Goal: Task Accomplishment & Management: Use online tool/utility

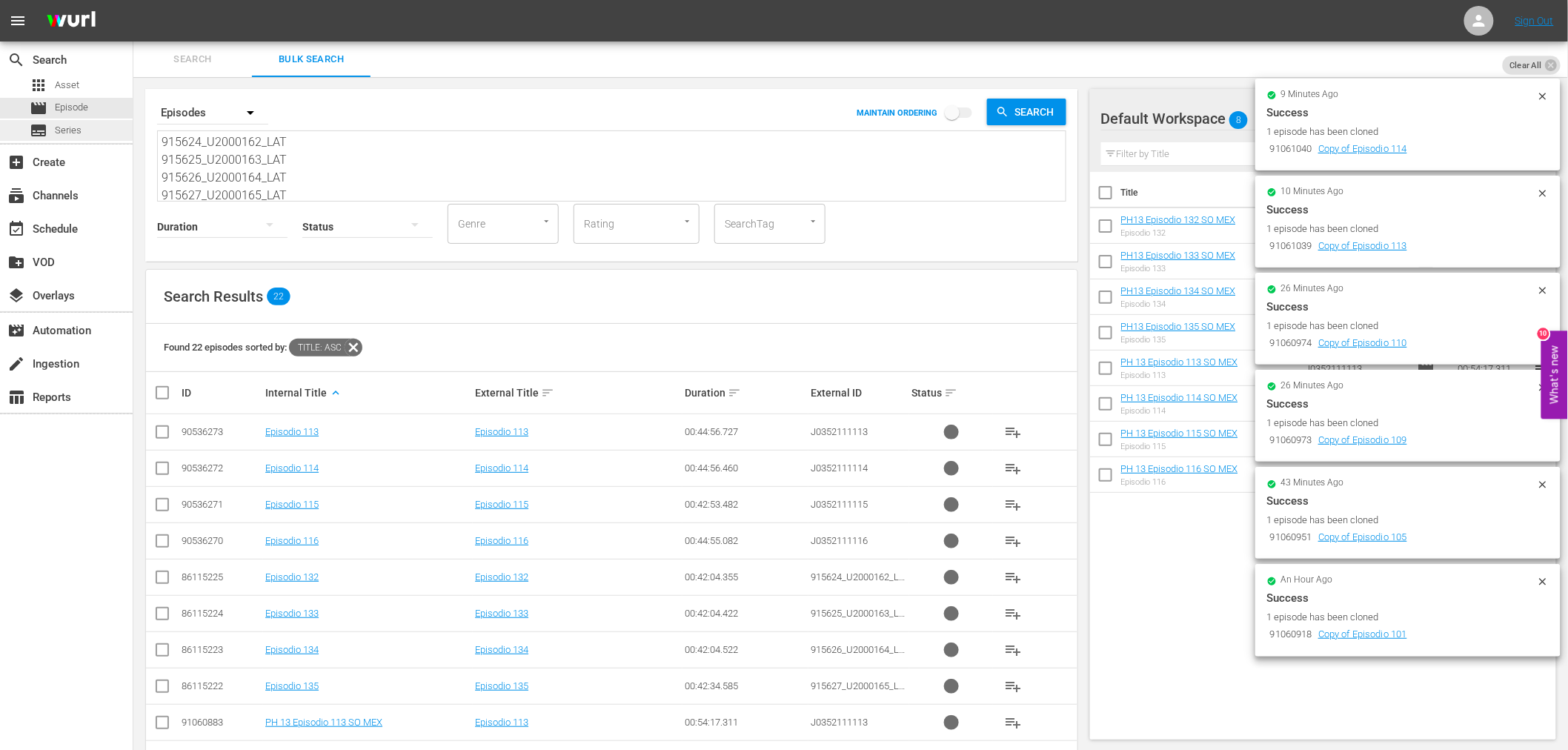
drag, startPoint x: 298, startPoint y: 185, endPoint x: 94, endPoint y: 129, distance: 211.5
click at [133, 0] on div "search Search apps Asset movie Episode subtitles Series add_box Create subscrip…" at bounding box center [850, 0] width 1435 height 0
paste textarea "8_U2000166_LAT 915629_U2000167_LAT 915630_U2000168_LAT 915631_U2000169_LAT 1125…"
type textarea "915628_U2000166_LAT 915629_U2000167_LAT 915630_U2000168_LAT 915631_U2000169_LAT…"
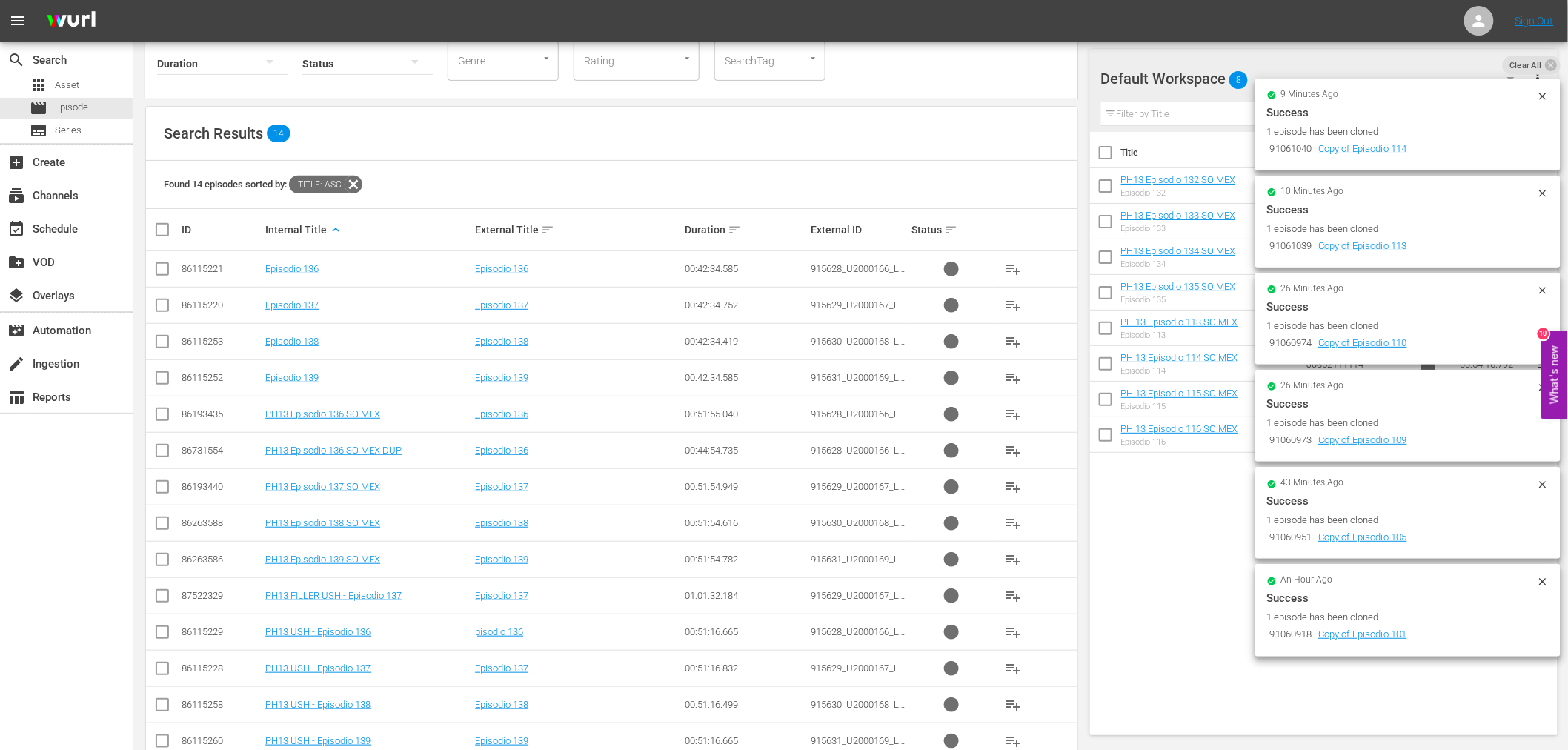
scroll to position [164, 0]
click at [165, 414] on input "checkbox" at bounding box center [162, 416] width 18 height 18
checkbox input "true"
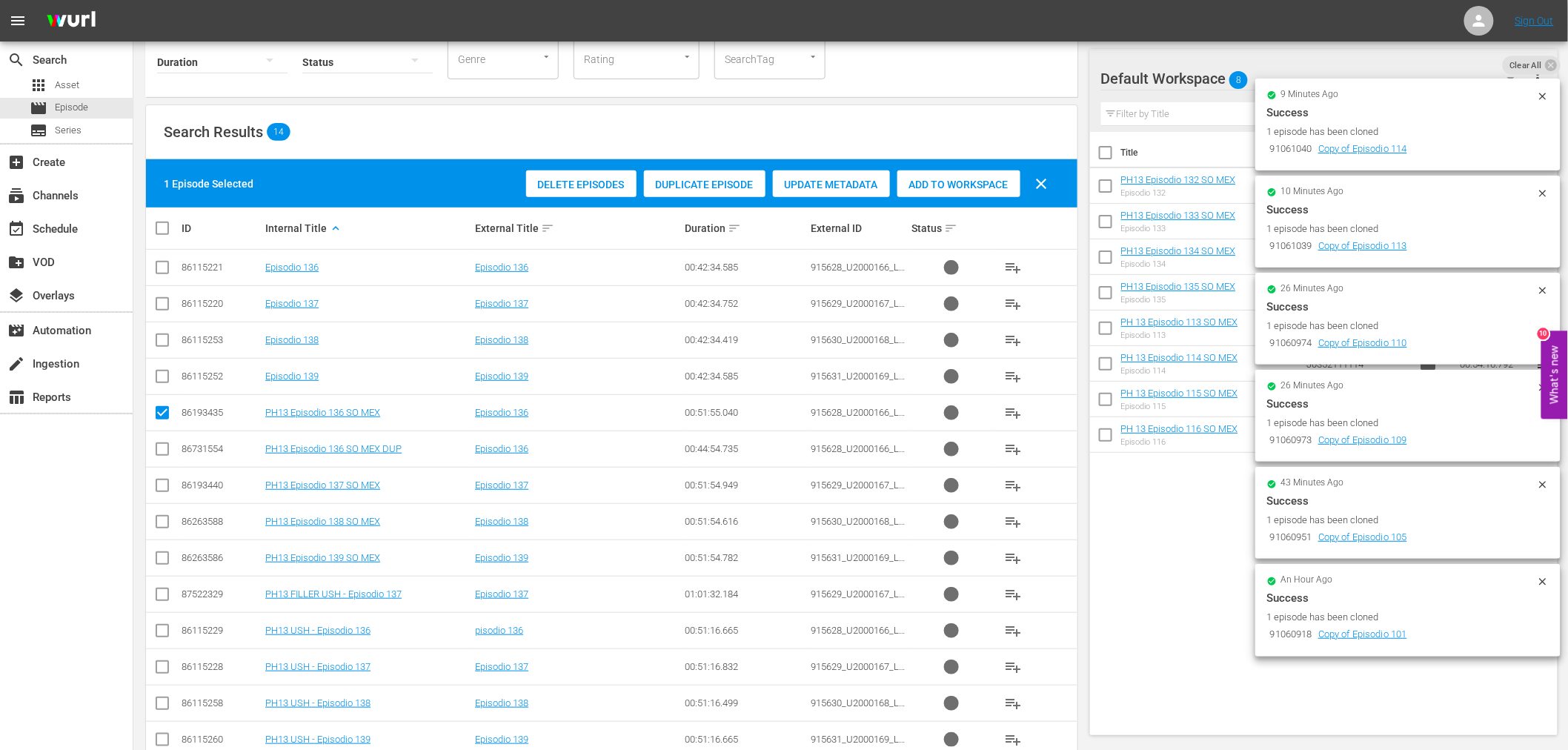
click at [164, 487] on input "checkbox" at bounding box center [162, 488] width 18 height 18
checkbox input "true"
click at [165, 528] on input "checkbox" at bounding box center [162, 525] width 18 height 18
checkbox input "true"
click at [165, 554] on input "checkbox" at bounding box center [162, 560] width 18 height 18
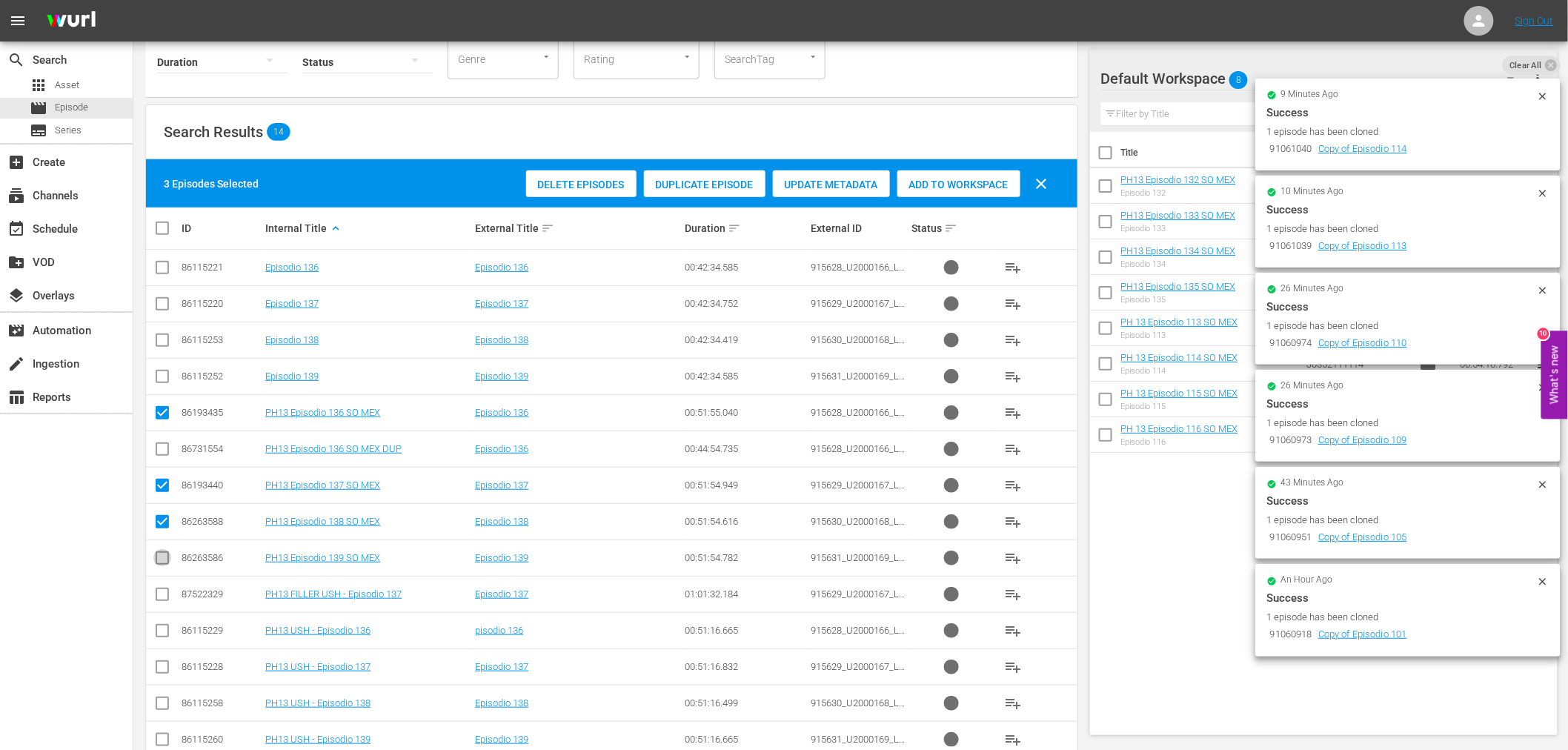
checkbox input "true"
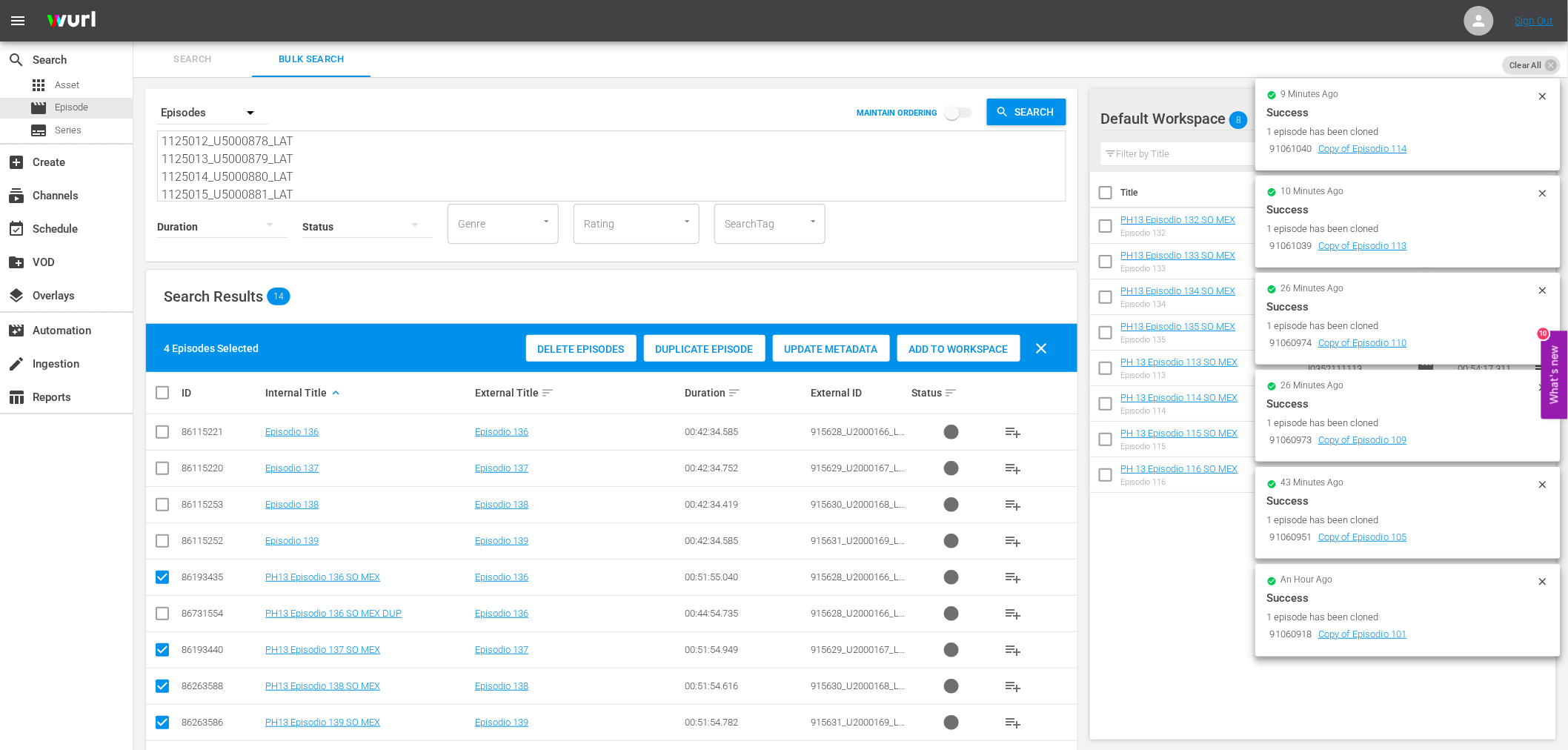
scroll to position [0, 0]
drag, startPoint x: 291, startPoint y: 188, endPoint x: 100, endPoint y: 4, distance: 265.2
click at [100, 4] on div "menu Sign Out search Search apps Asset movie Episode subtitles Series add_box C…" at bounding box center [784, 475] width 1568 height 951
drag, startPoint x: 313, startPoint y: 189, endPoint x: 0, endPoint y: -41, distance: 388.4
click at [0, 0] on html "menu Sign Out search Search apps Asset movie Episode subtitles Series add_box C…" at bounding box center [784, 375] width 1568 height 750
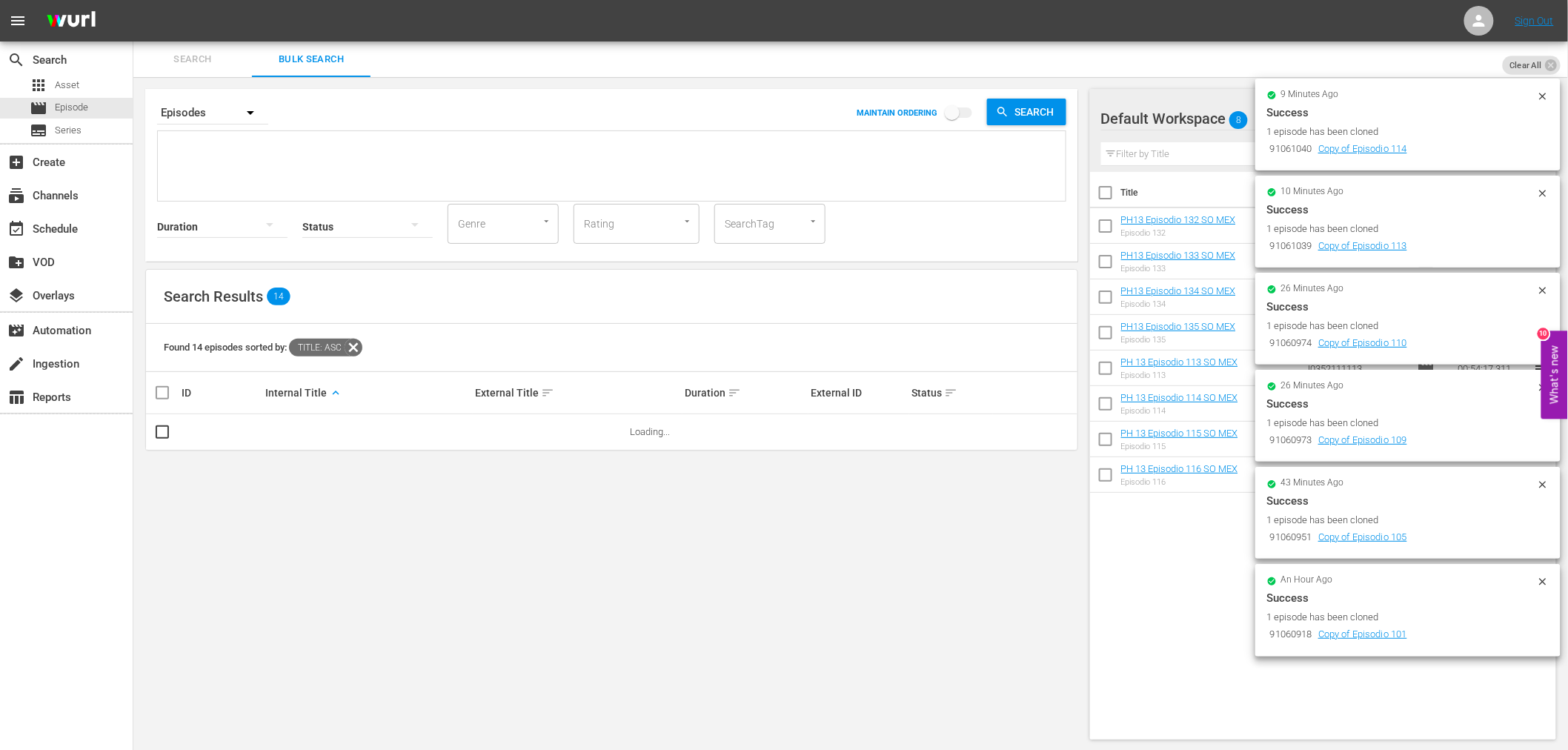
paste textarea "1125012_U5000878_LAT 1125013_U5000879_LAT 1125014_U5000880_LAT 1125015_U5000881…"
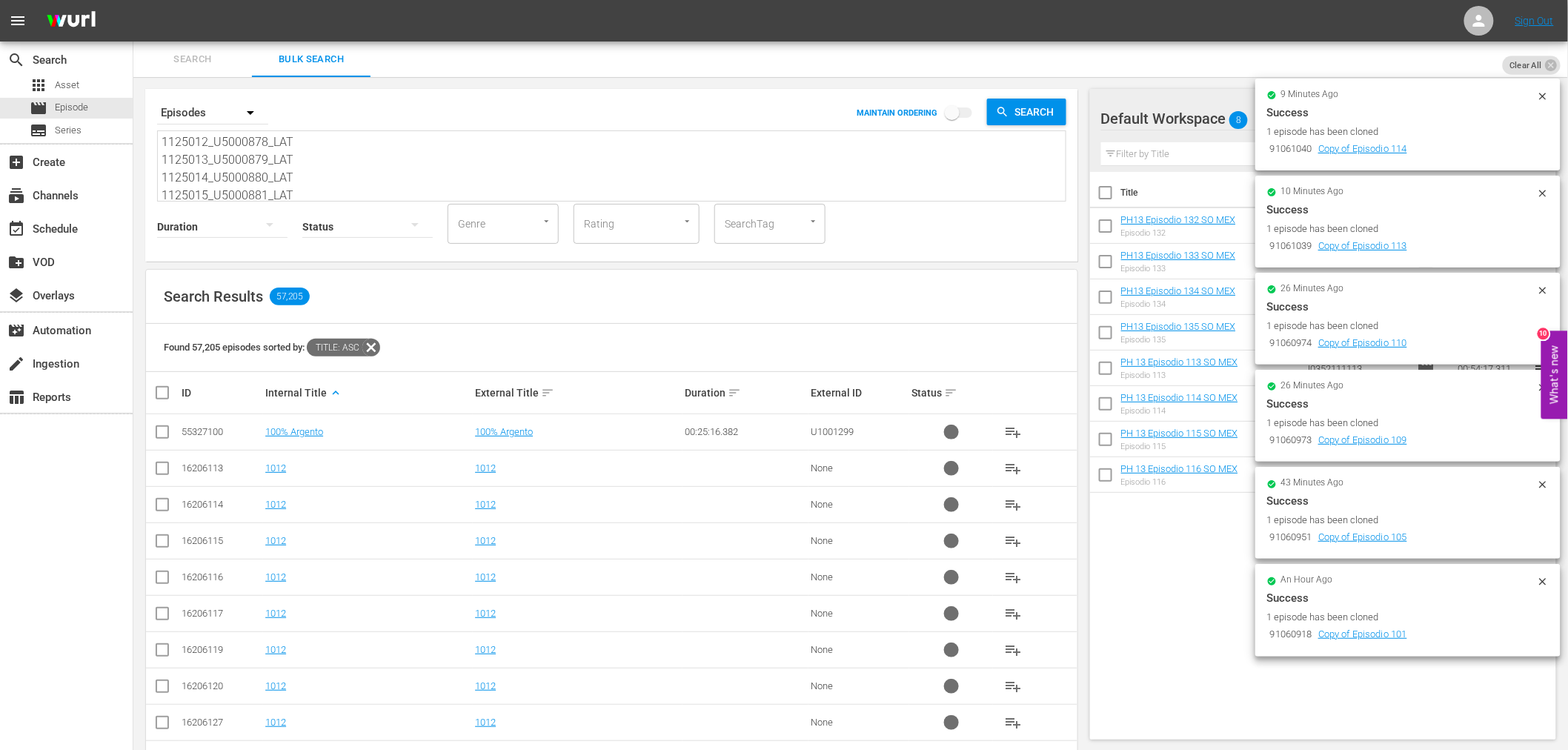
scroll to position [2, 0]
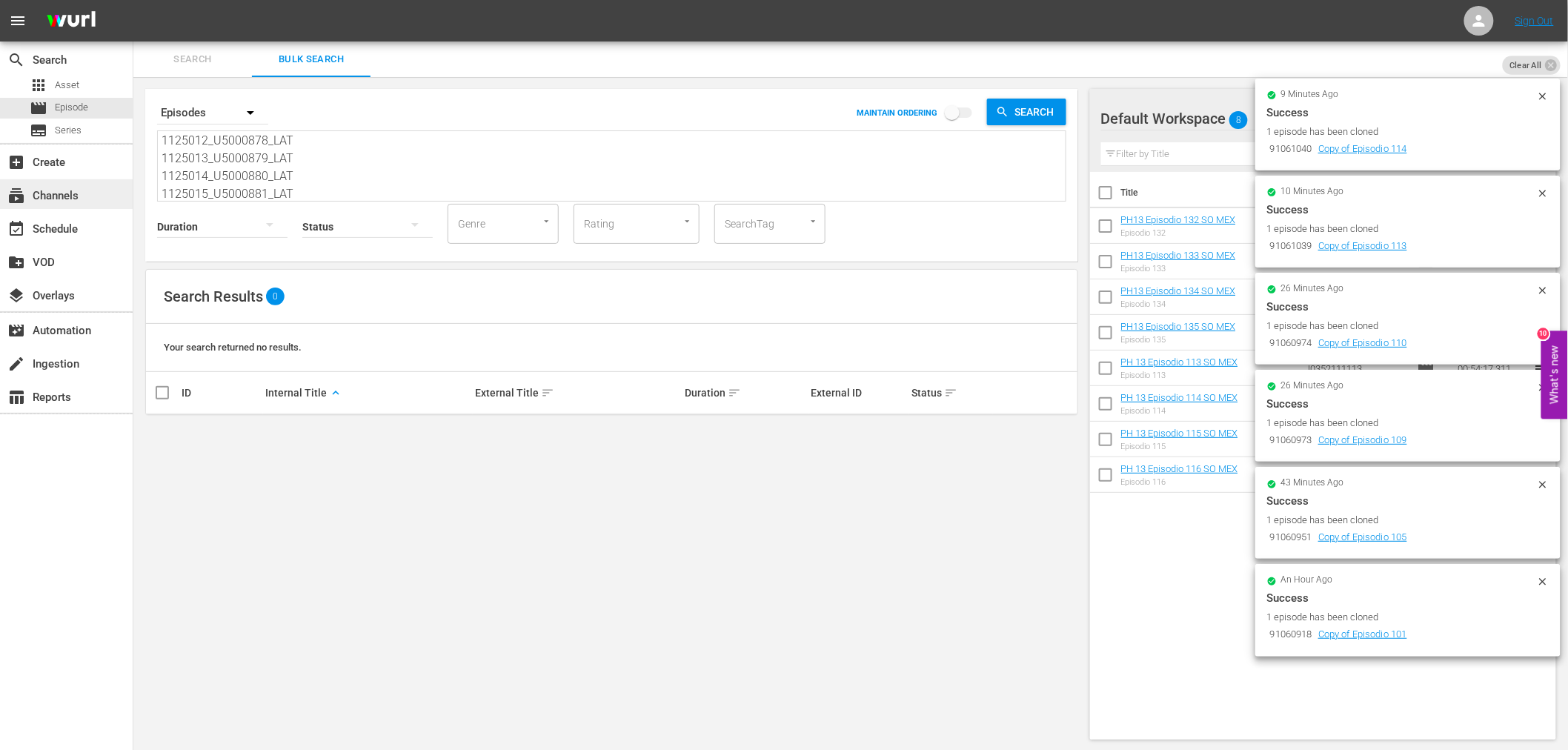
type textarea "1125012_U5000878_LAT 1125013_U5000879_LAT 1125014_U5000880_LAT 1125015_U5000881…"
click at [68, 198] on div "subscriptions Channels" at bounding box center [41, 193] width 83 height 13
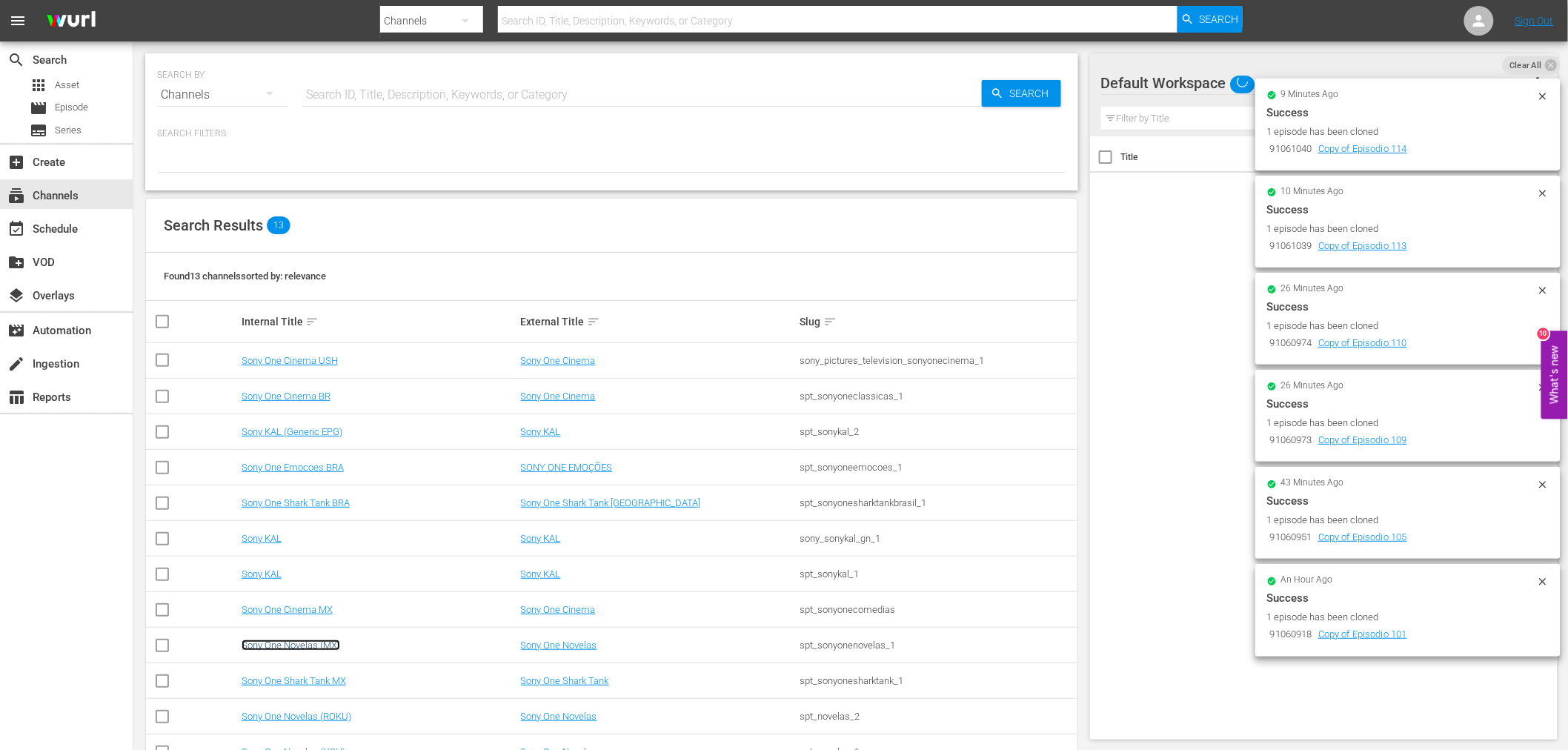
click at [337, 650] on link "Sony One Novelas (MX)" at bounding box center [290, 646] width 99 height 11
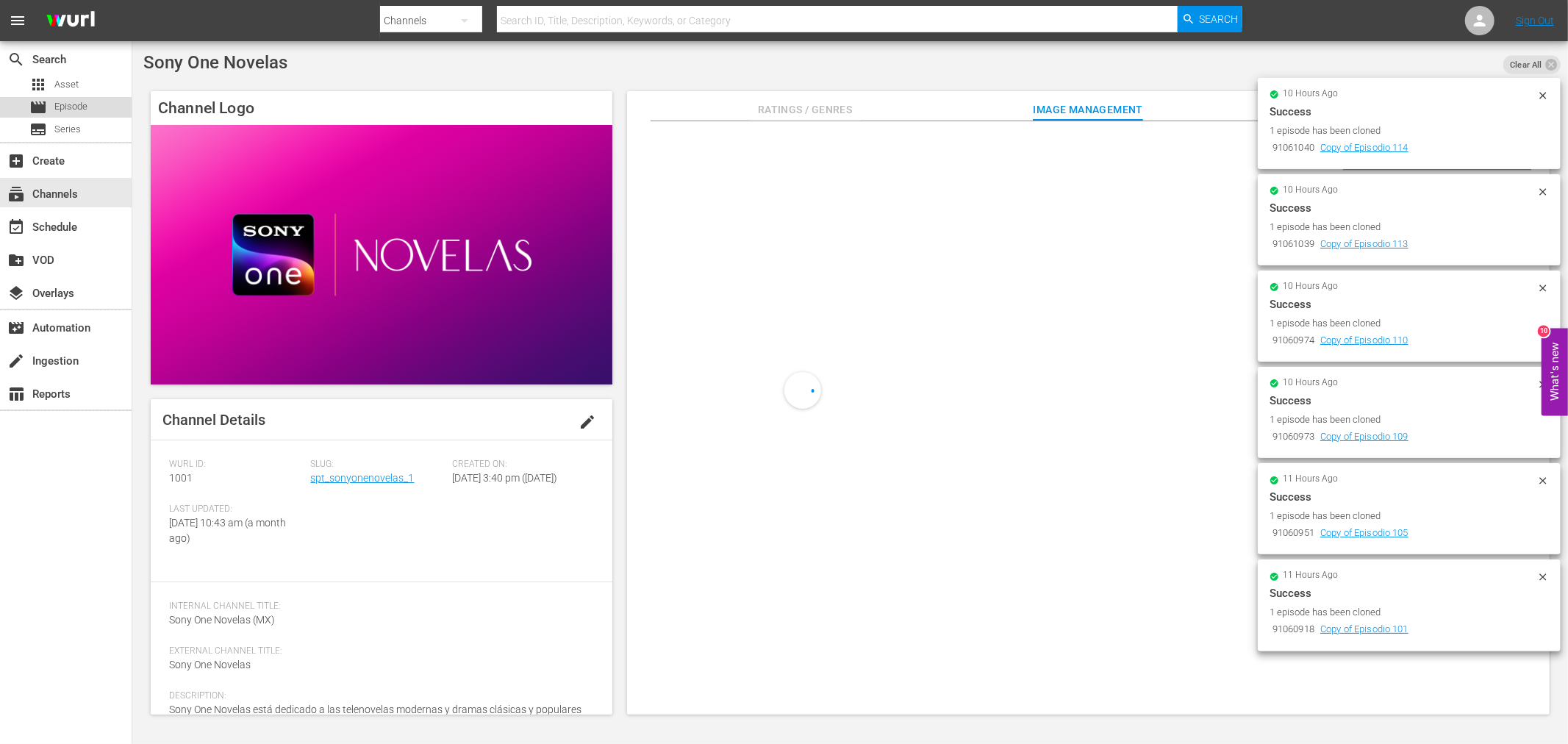
click at [98, 97] on div "movie Episode" at bounding box center [65, 107] width 131 height 20
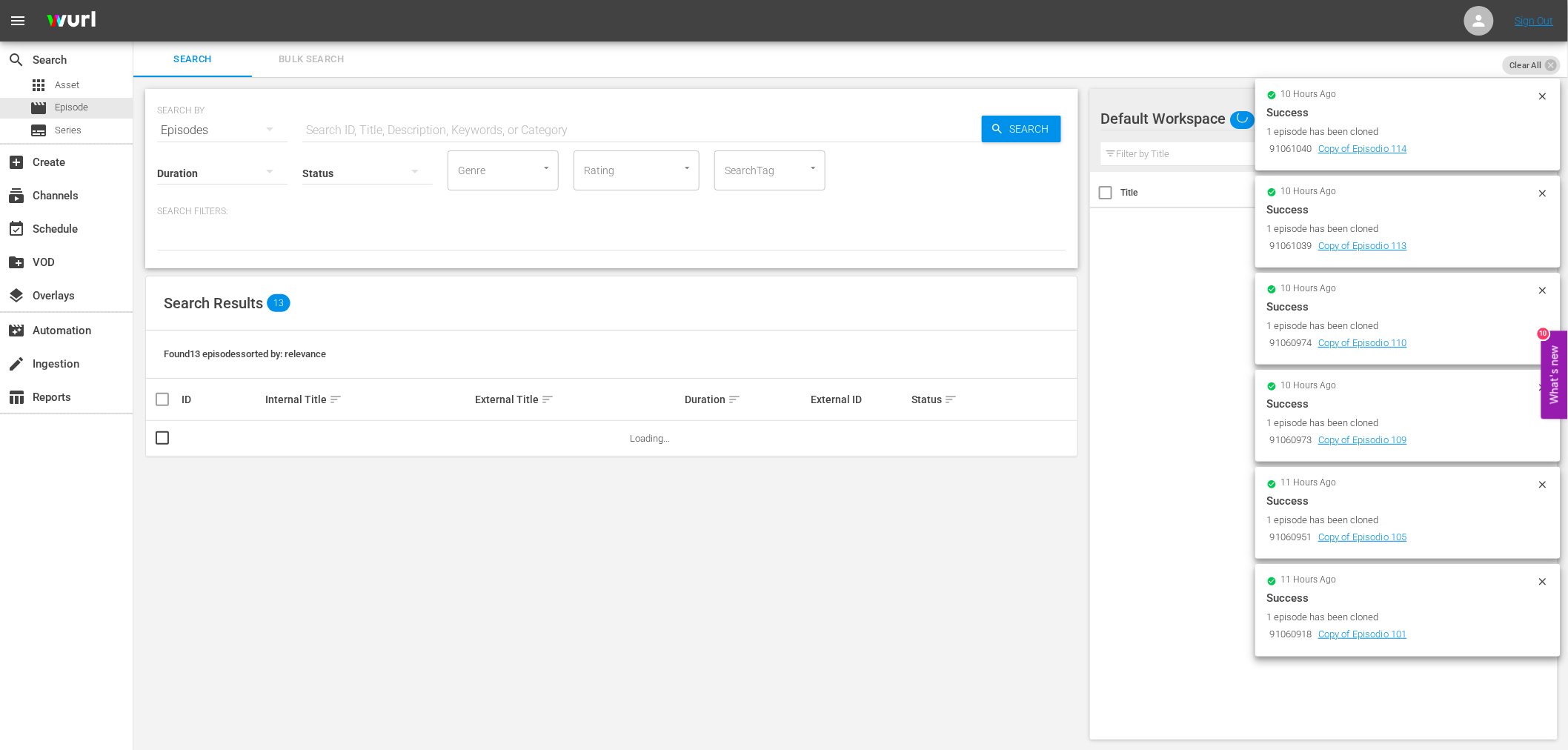
click at [319, 52] on span "Bulk Search" at bounding box center [311, 60] width 100 height 17
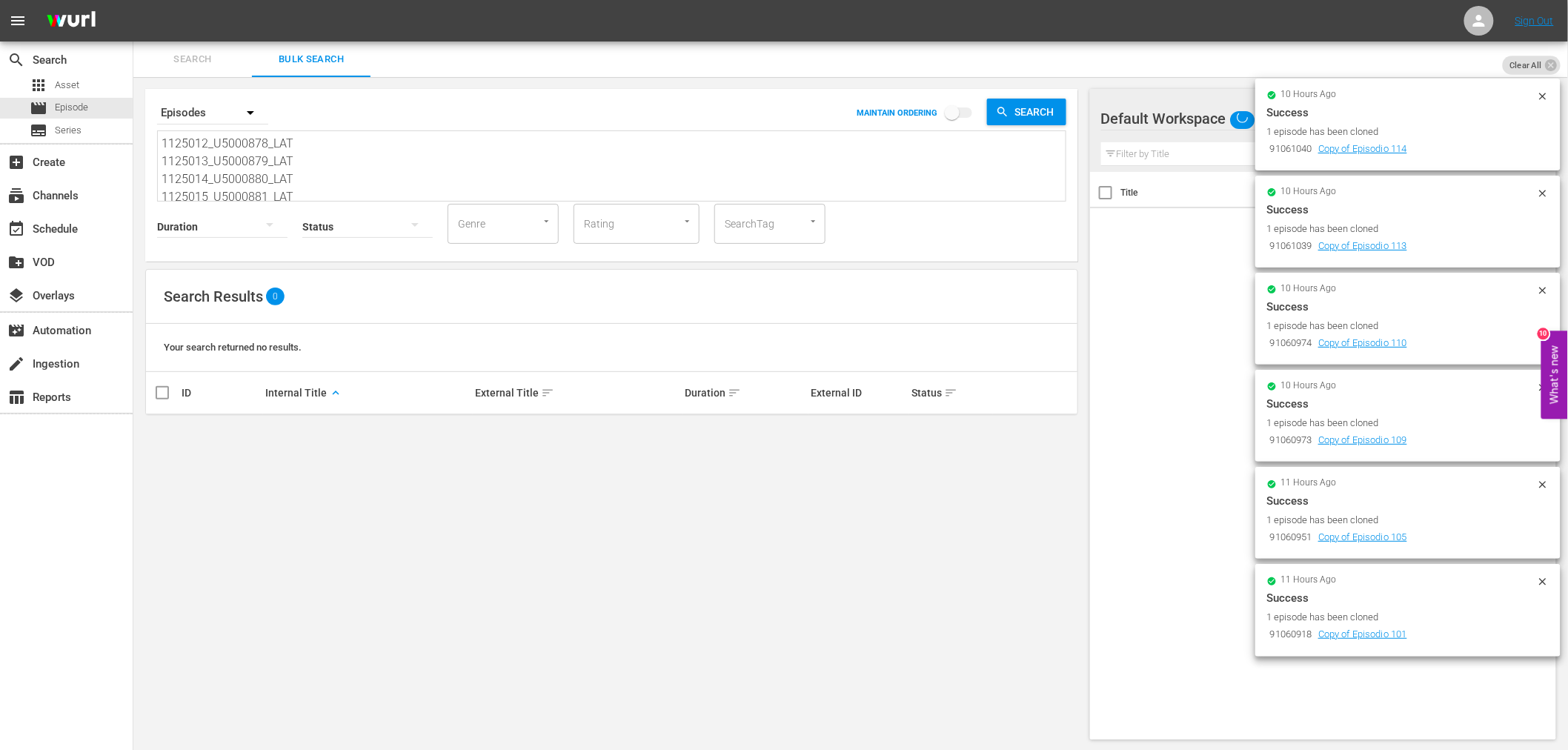
click at [306, 175] on textarea "1125012_U5000878_LAT 1125013_U5000879_LAT 1125014_U5000880_LAT 1125015_U5000881…" at bounding box center [614, 169] width 905 height 68
drag, startPoint x: 298, startPoint y: 191, endPoint x: 0, endPoint y: -31, distance: 371.6
click at [0, 0] on html "menu Sign Out search Search apps Asset movie Episode subtitles Series add_box C…" at bounding box center [784, 375] width 1568 height 750
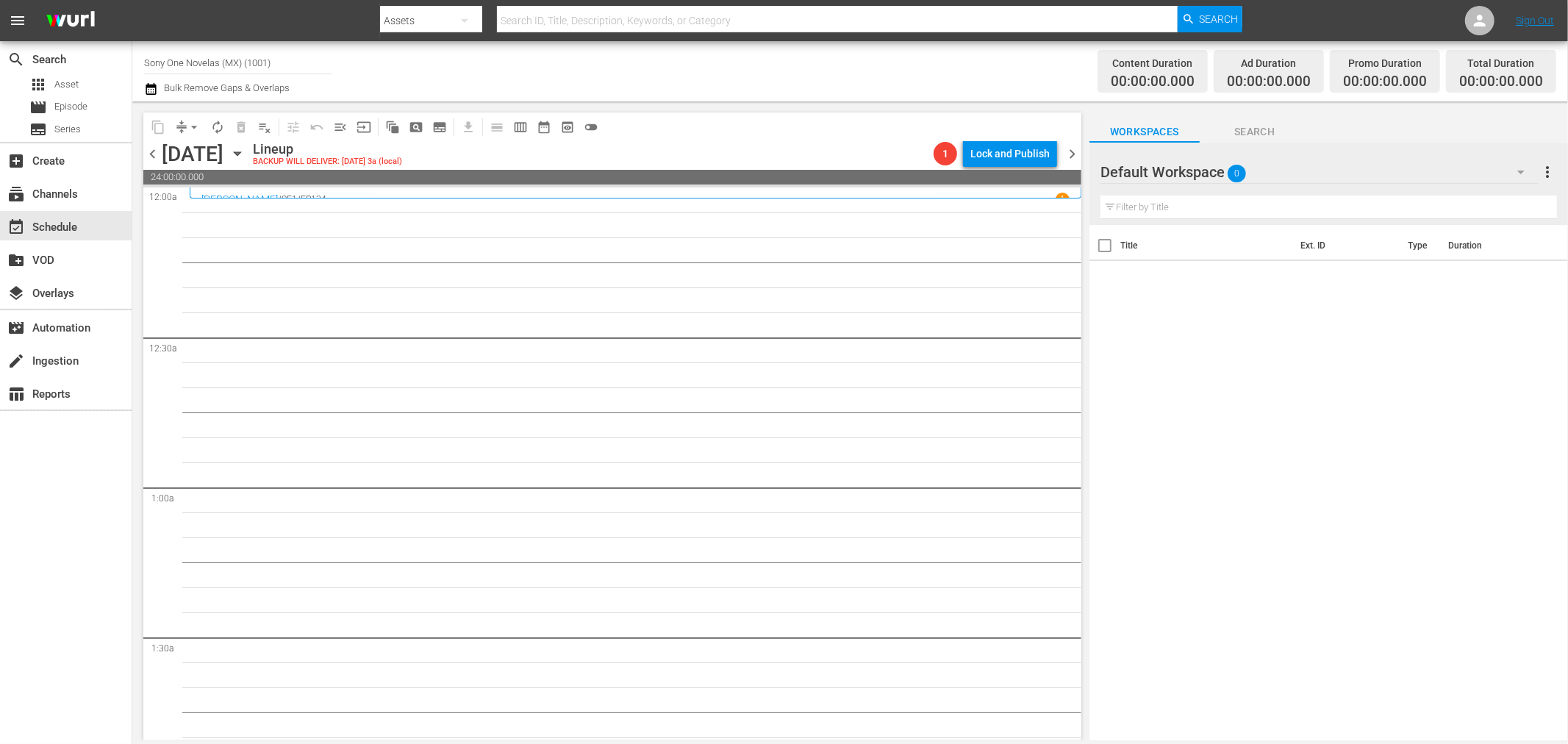
scroll to position [6648, 0]
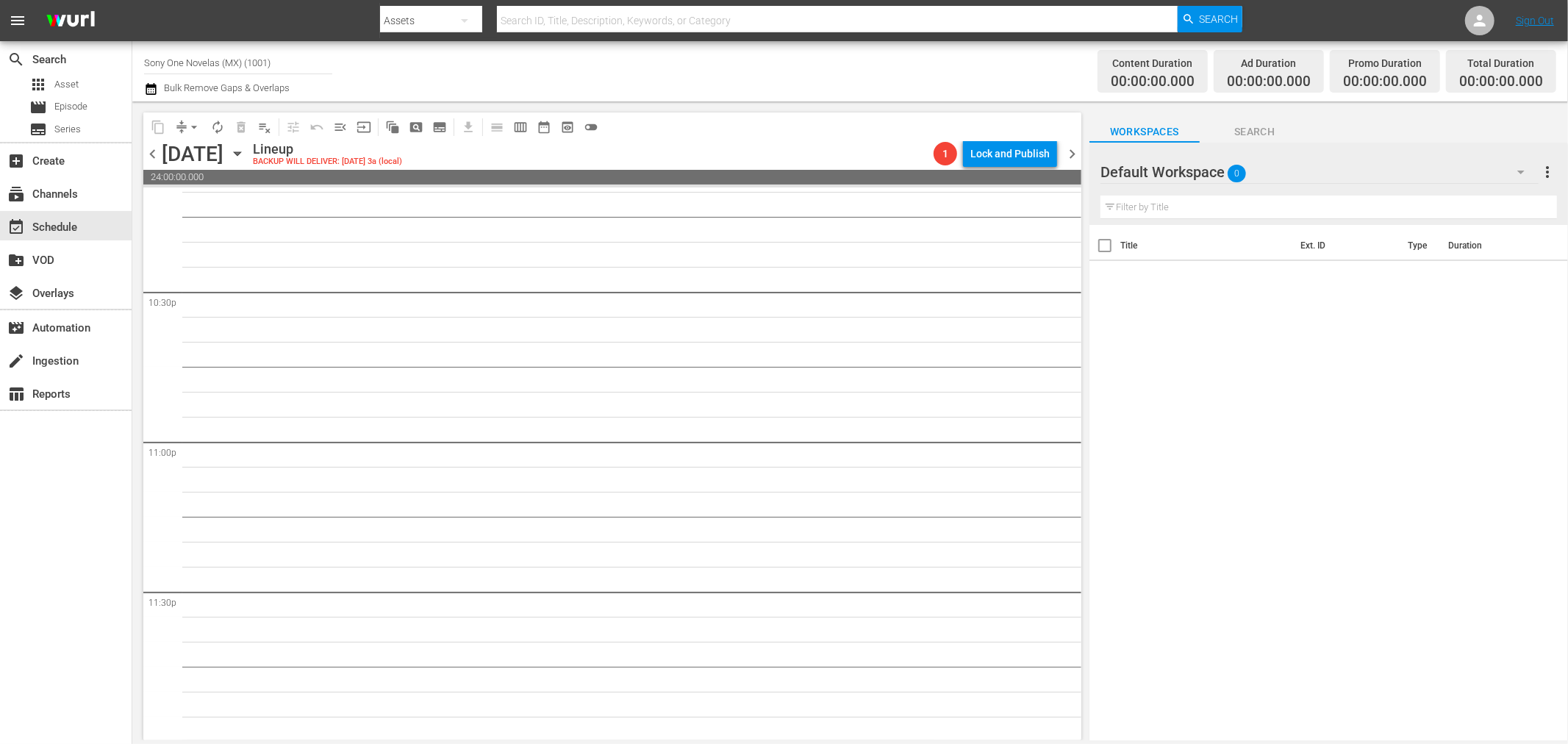
click at [150, 153] on span "chevron_left" at bounding box center [153, 155] width 19 height 19
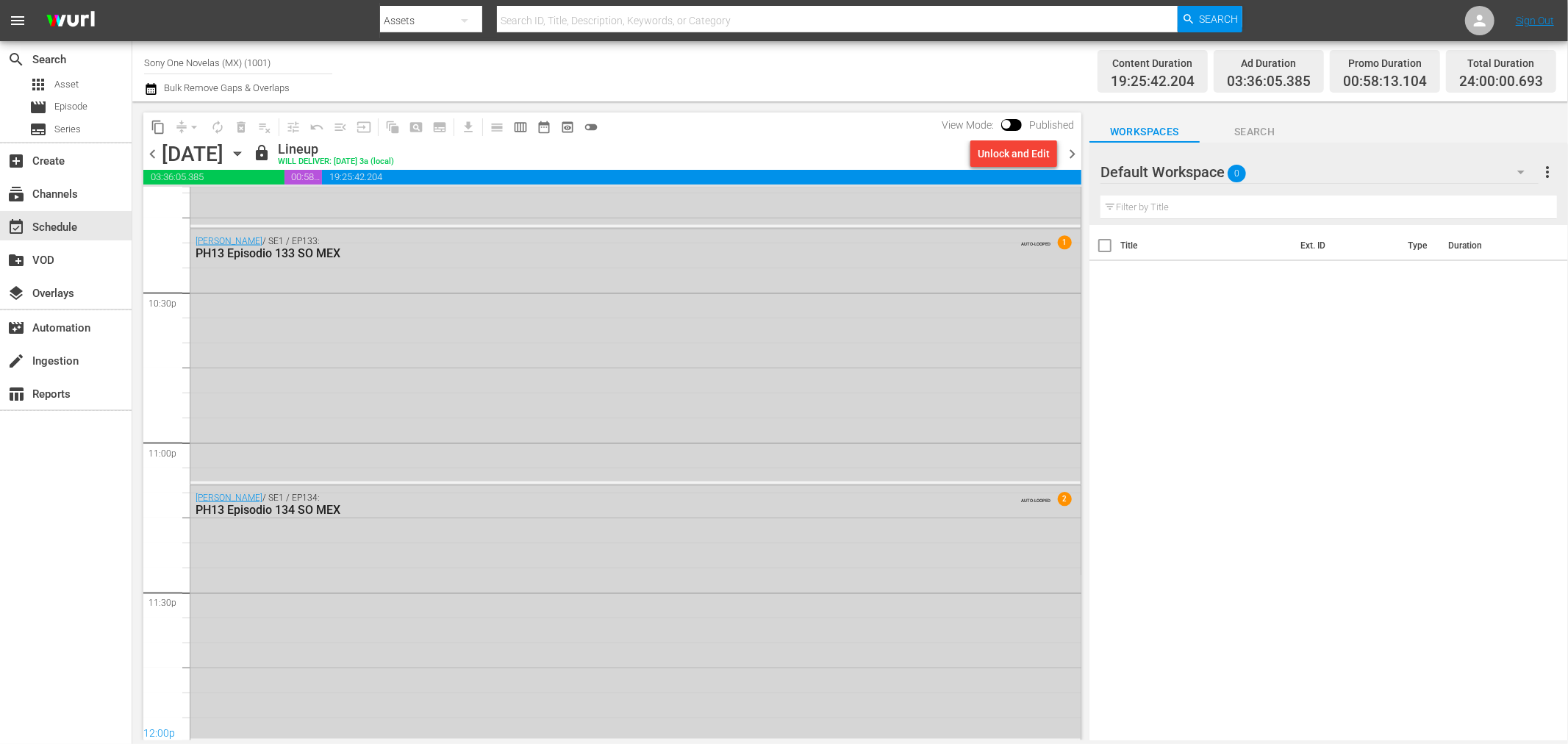
scroll to position [6323, 0]
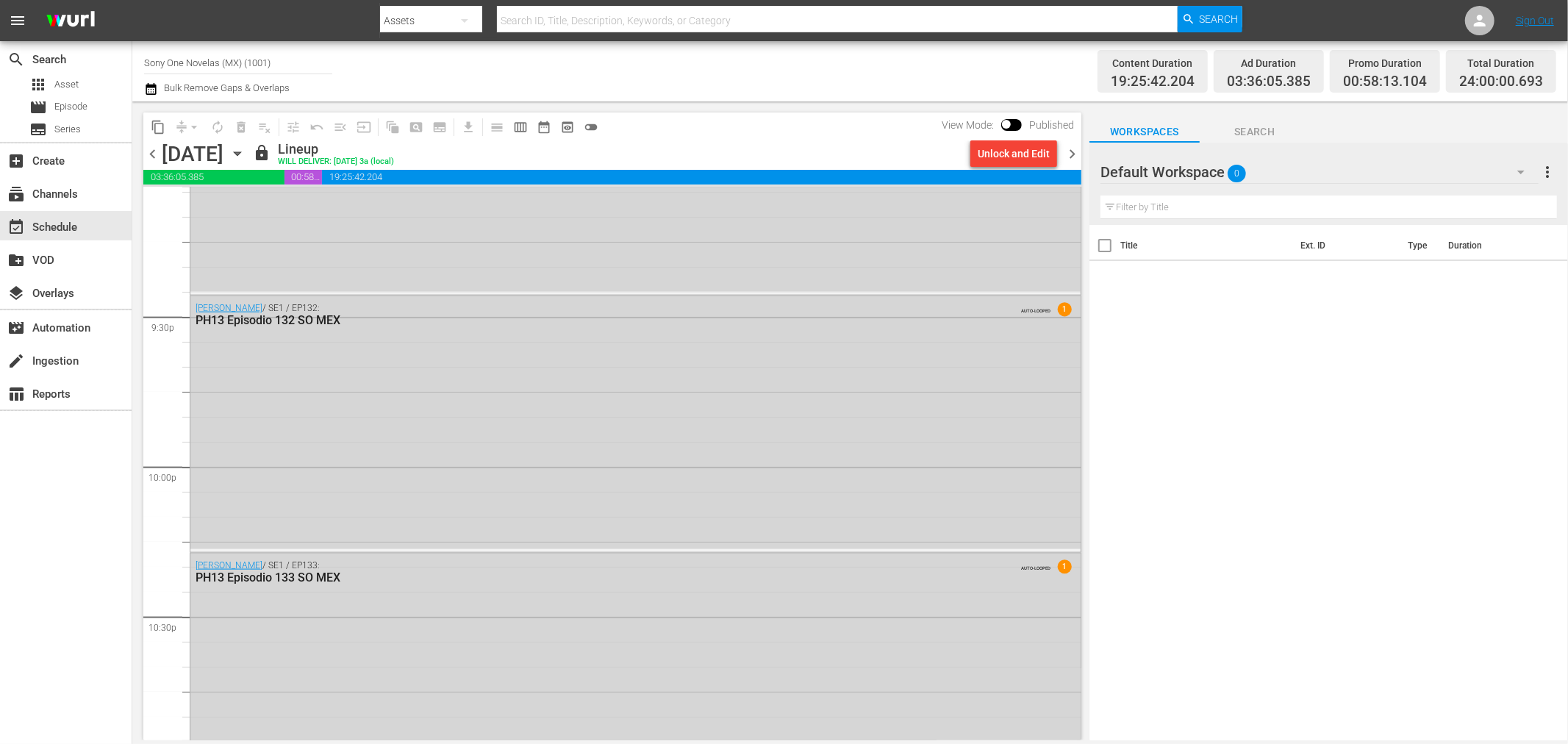
click at [1068, 153] on span "chevron_right" at bounding box center [1072, 155] width 19 height 19
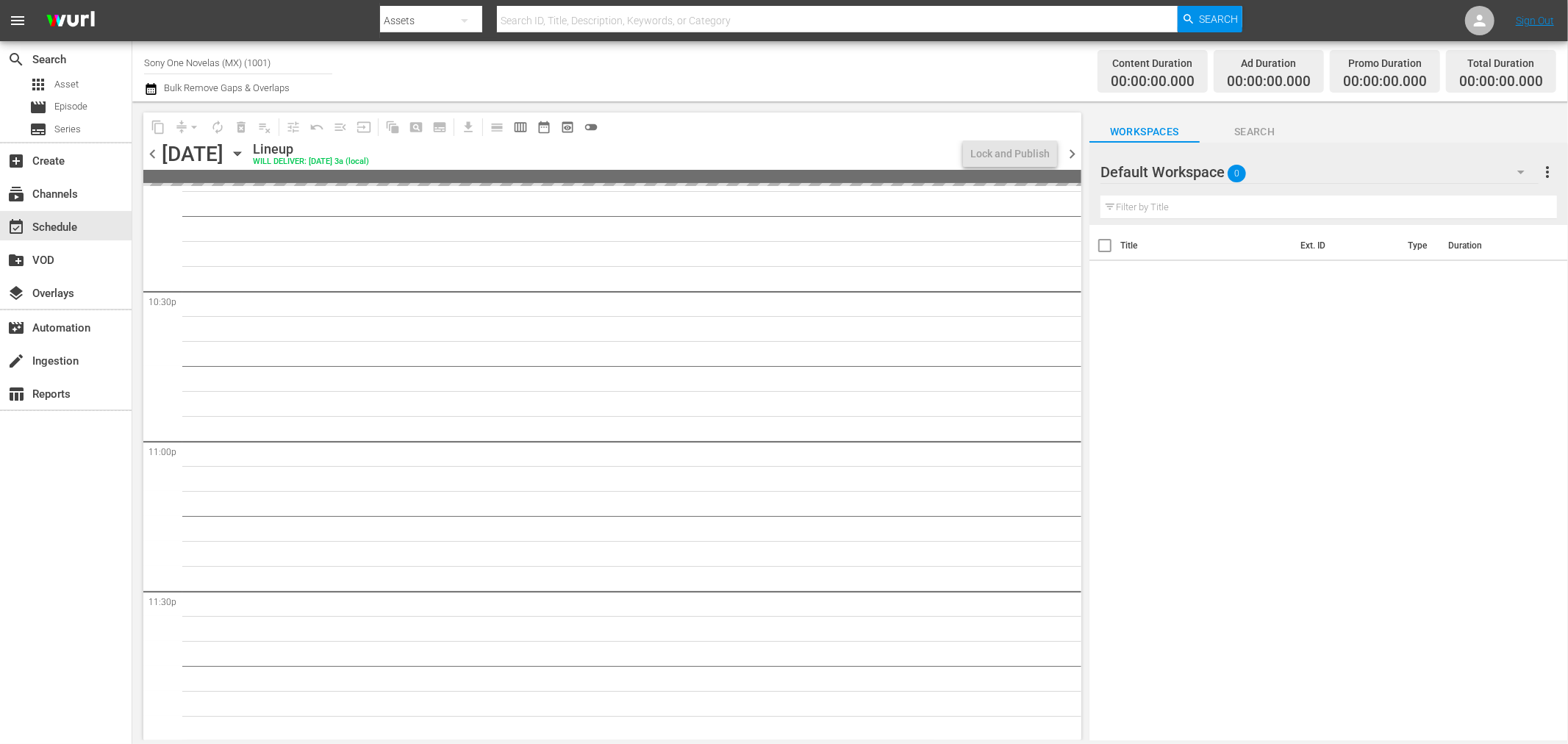
scroll to position [6648, 0]
